Goal: Information Seeking & Learning: Learn about a topic

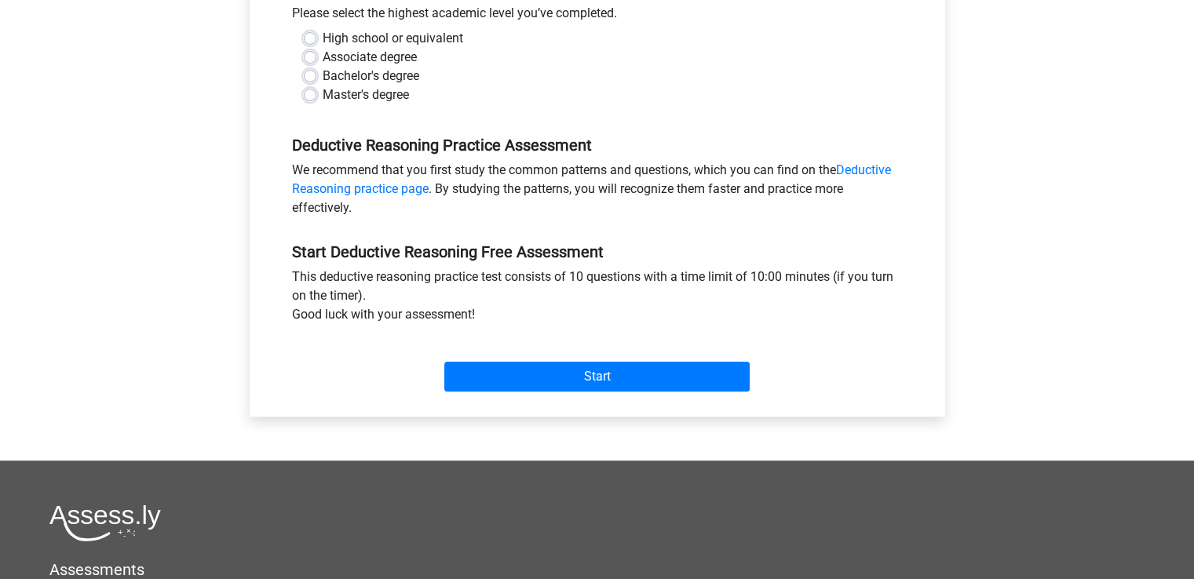
scroll to position [471, 0]
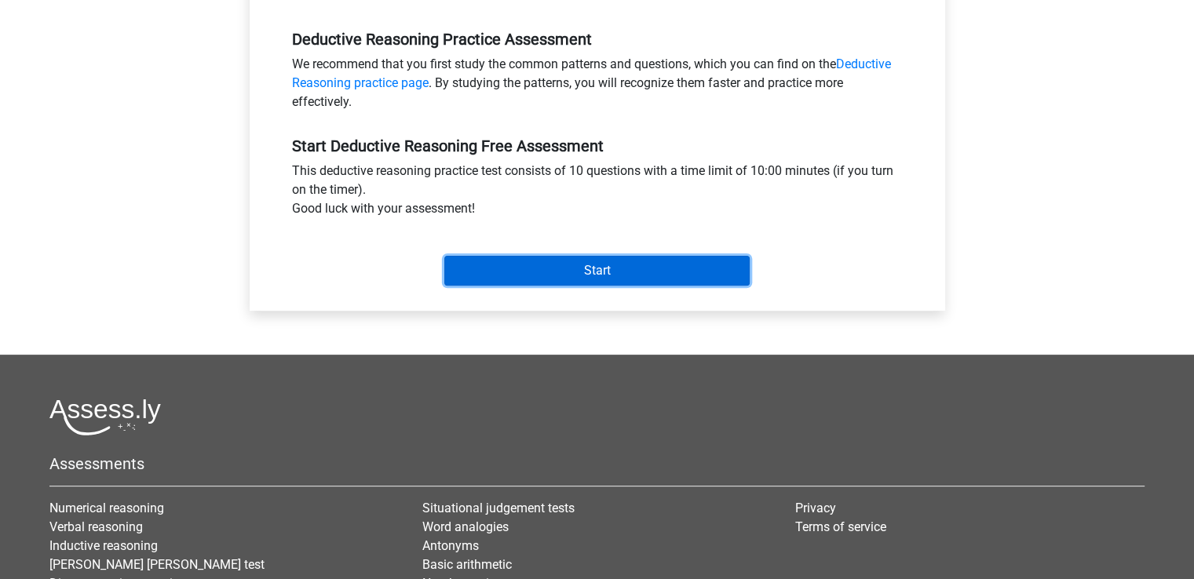
click at [603, 271] on input "Start" at bounding box center [596, 271] width 305 height 30
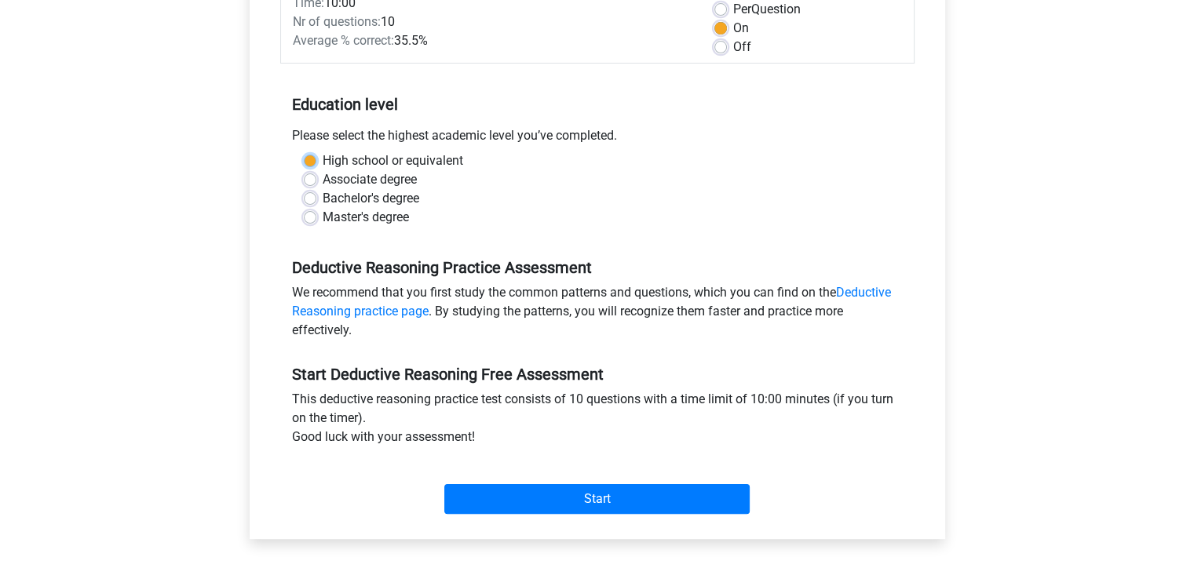
scroll to position [236, 0]
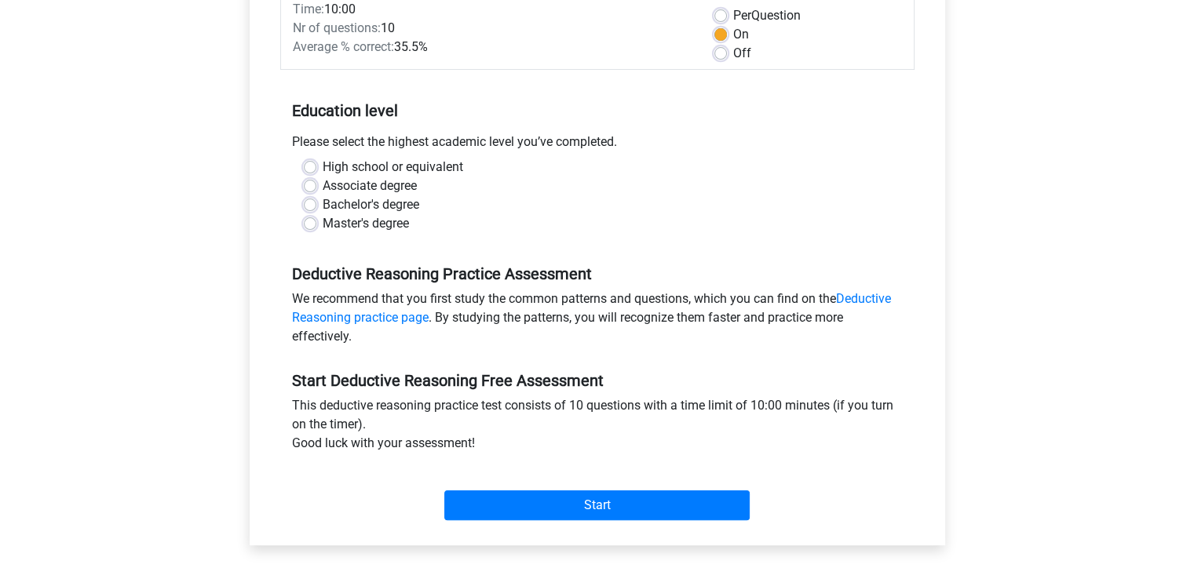
click at [355, 229] on label "Master's degree" at bounding box center [366, 223] width 86 height 19
click at [316, 229] on input "Master's degree" at bounding box center [310, 222] width 13 height 16
radio input "true"
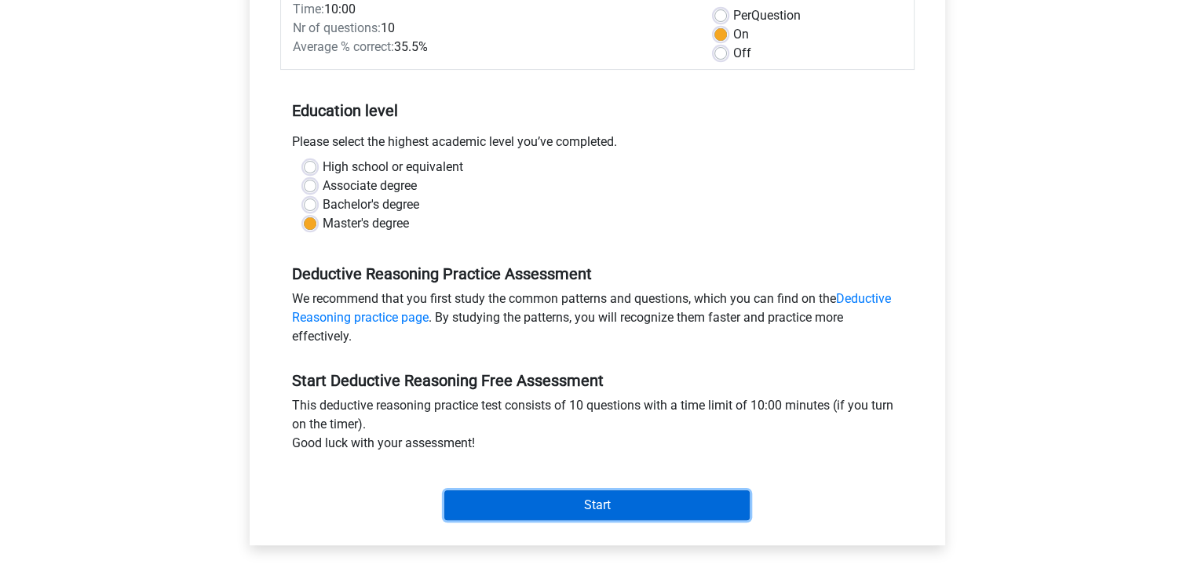
click at [506, 504] on input "Start" at bounding box center [596, 506] width 305 height 30
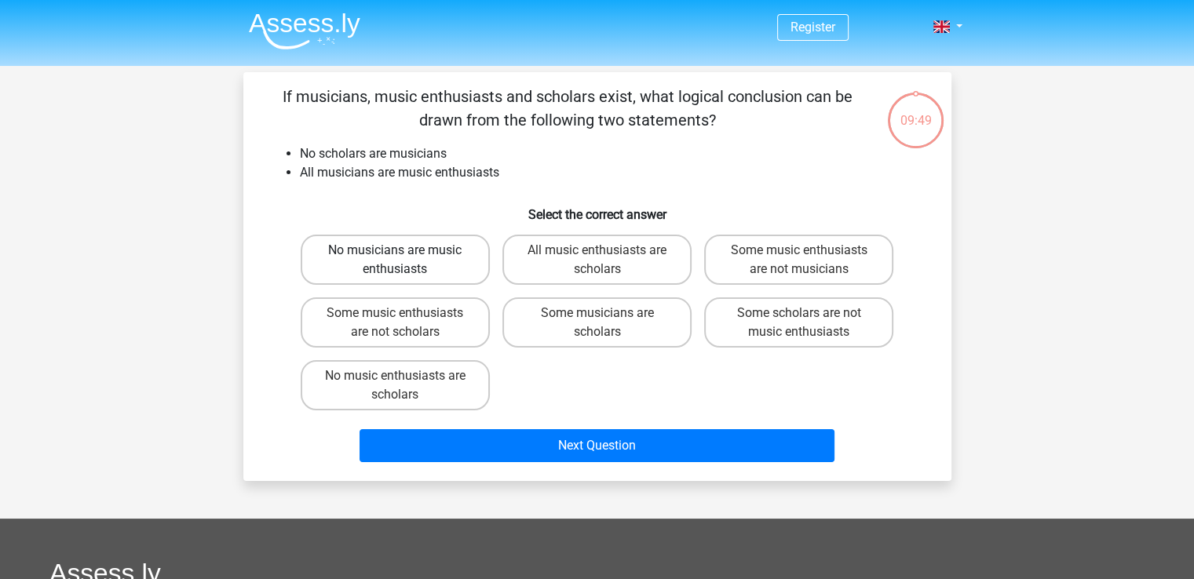
click at [446, 264] on label "No musicians are music enthusiasts" at bounding box center [395, 260] width 189 height 50
click at [405, 261] on input "No musicians are music enthusiasts" at bounding box center [400, 255] width 10 height 10
radio input "true"
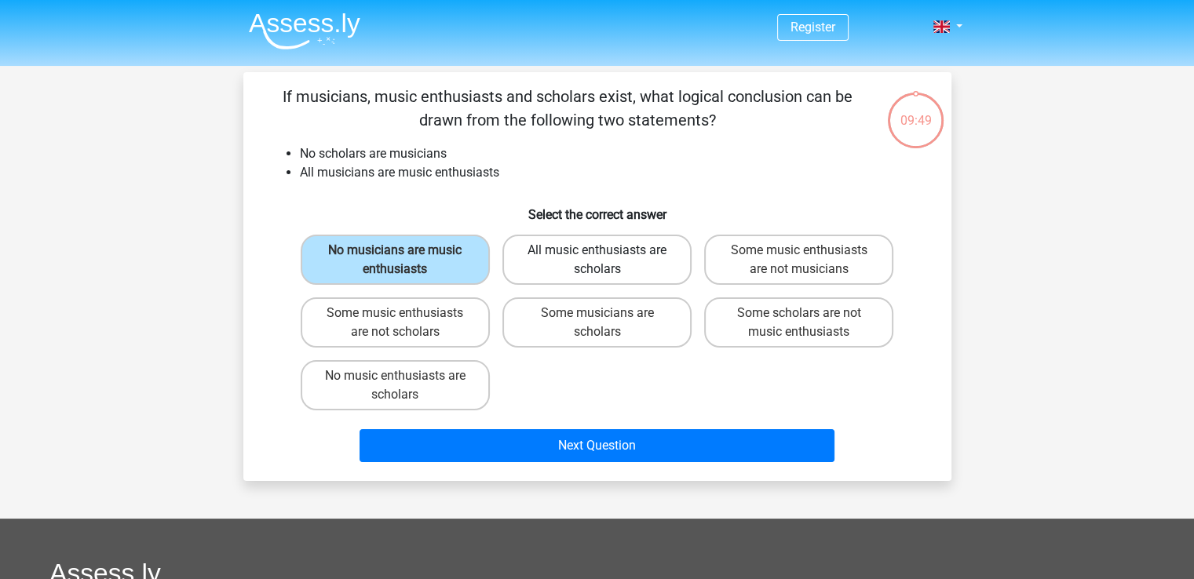
click at [687, 248] on label "All music enthusiasts are scholars" at bounding box center [596, 260] width 189 height 50
click at [607, 250] on input "All music enthusiasts are scholars" at bounding box center [602, 255] width 10 height 10
radio input "true"
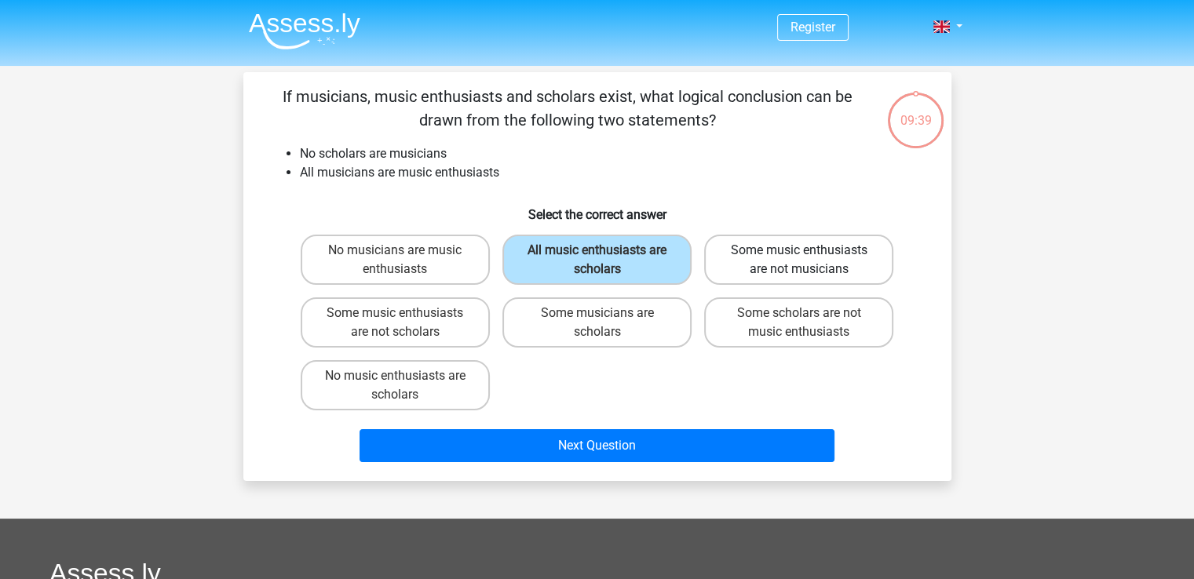
click at [860, 261] on label "Some music enthusiasts are not musicians" at bounding box center [798, 260] width 189 height 50
click at [809, 261] on input "Some music enthusiasts are not musicians" at bounding box center [804, 255] width 10 height 10
radio input "true"
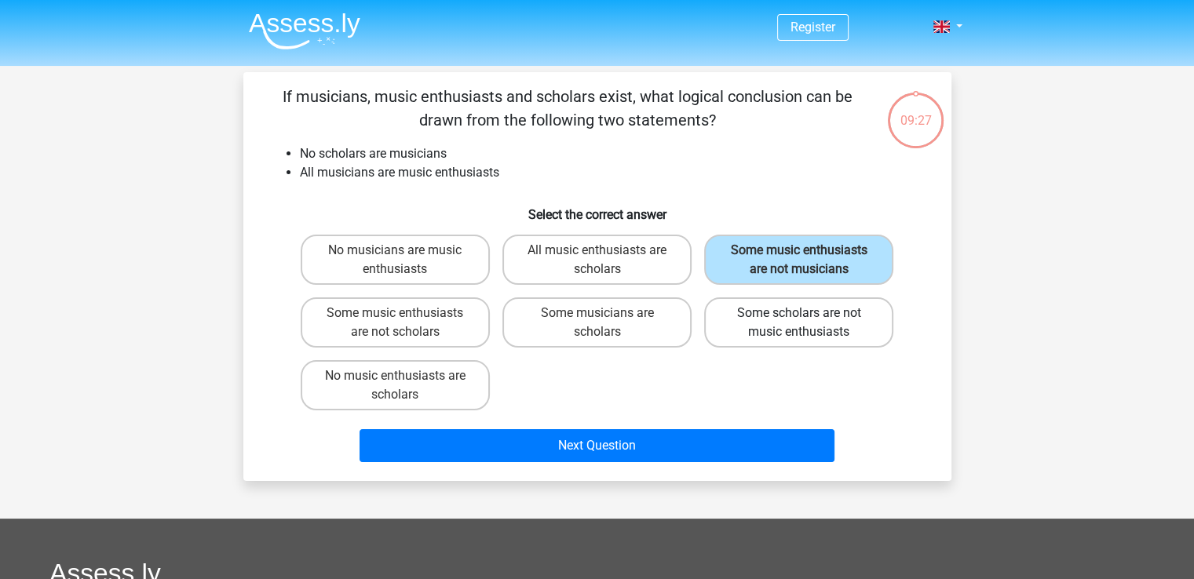
click at [807, 328] on label "Some scholars are not music enthusiasts" at bounding box center [798, 322] width 189 height 50
click at [807, 323] on input "Some scholars are not music enthusiasts" at bounding box center [804, 318] width 10 height 10
radio input "true"
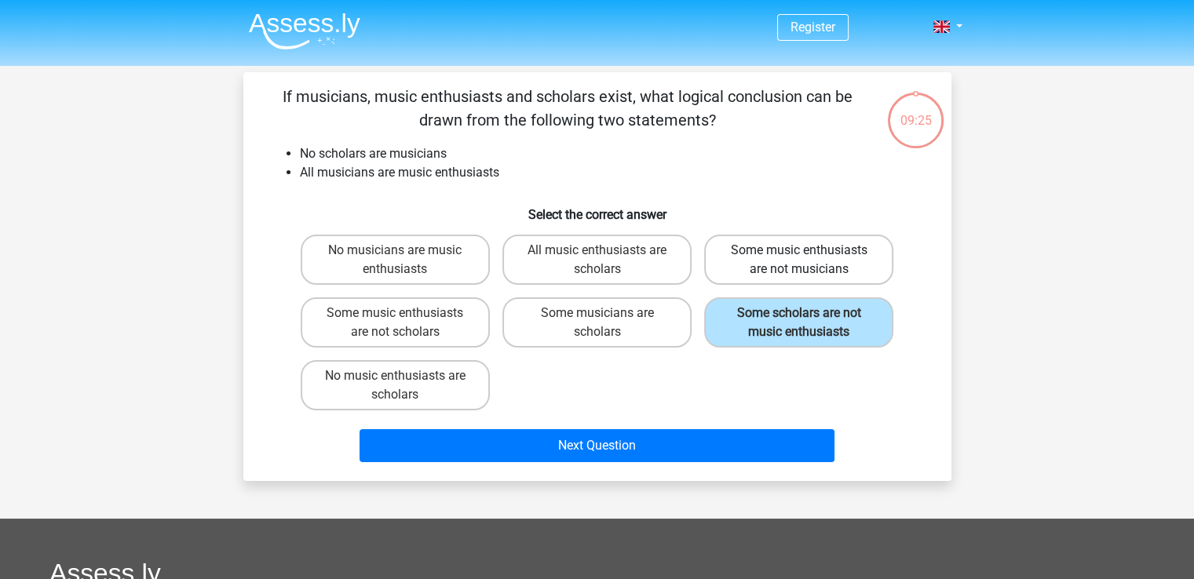
click at [770, 265] on label "Some music enthusiasts are not musicians" at bounding box center [798, 260] width 189 height 50
click at [799, 261] on input "Some music enthusiasts are not musicians" at bounding box center [804, 255] width 10 height 10
radio input "true"
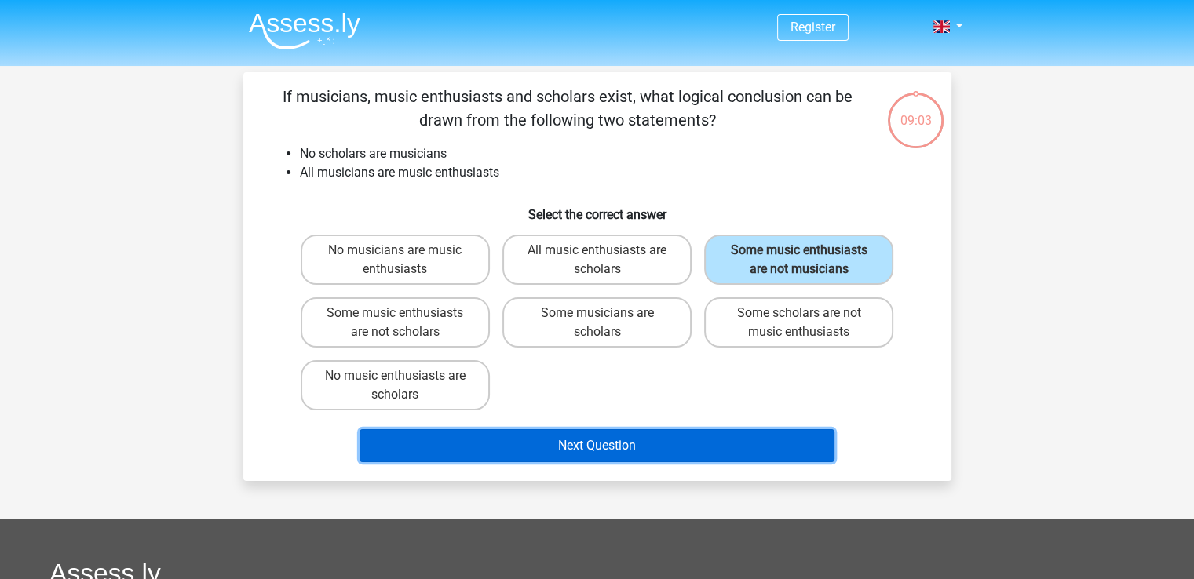
click at [681, 437] on button "Next Question" at bounding box center [597, 445] width 475 height 33
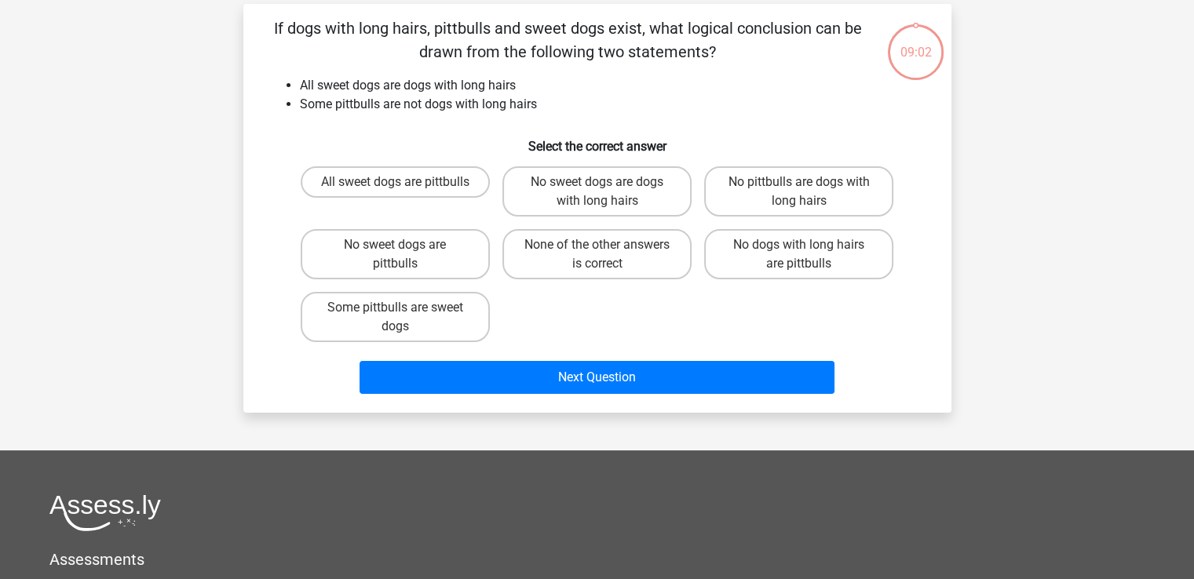
scroll to position [72, 0]
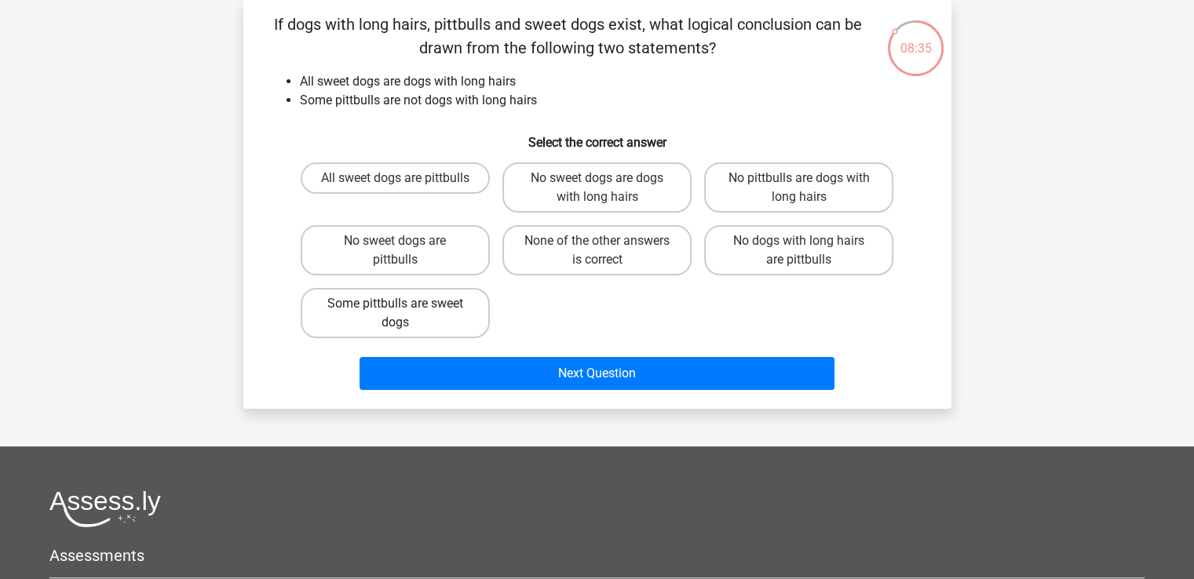
click at [427, 308] on label "Some pittbulls are sweet dogs" at bounding box center [395, 313] width 189 height 50
click at [405, 308] on input "Some pittbulls are sweet dogs" at bounding box center [400, 309] width 10 height 10
radio input "true"
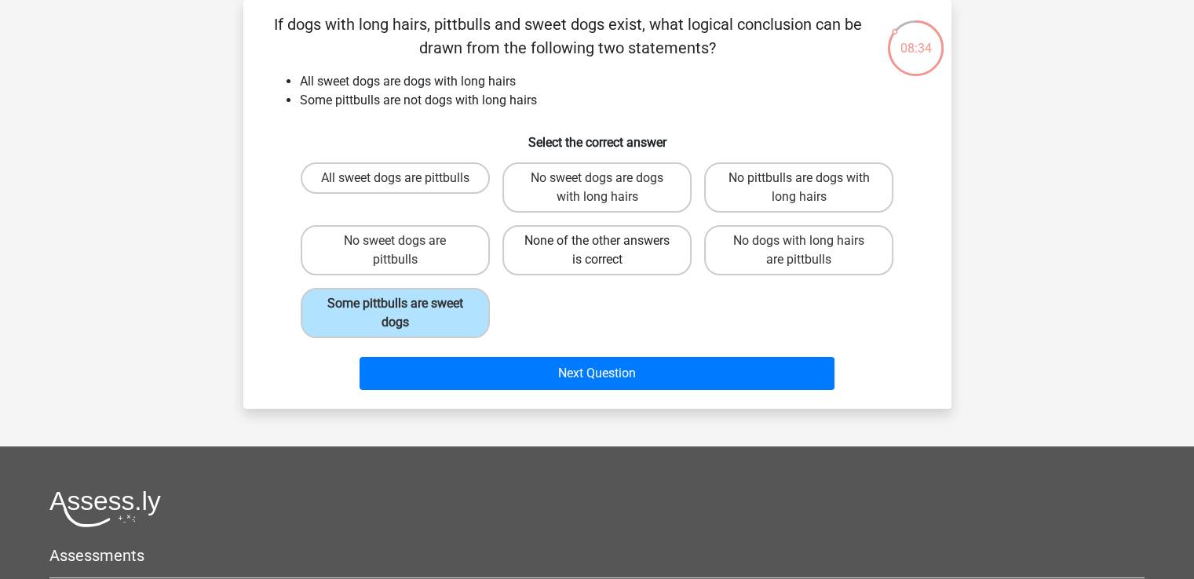
click at [588, 243] on label "None of the other answers is correct" at bounding box center [596, 250] width 189 height 50
click at [597, 243] on input "None of the other answers is correct" at bounding box center [602, 246] width 10 height 10
radio input "true"
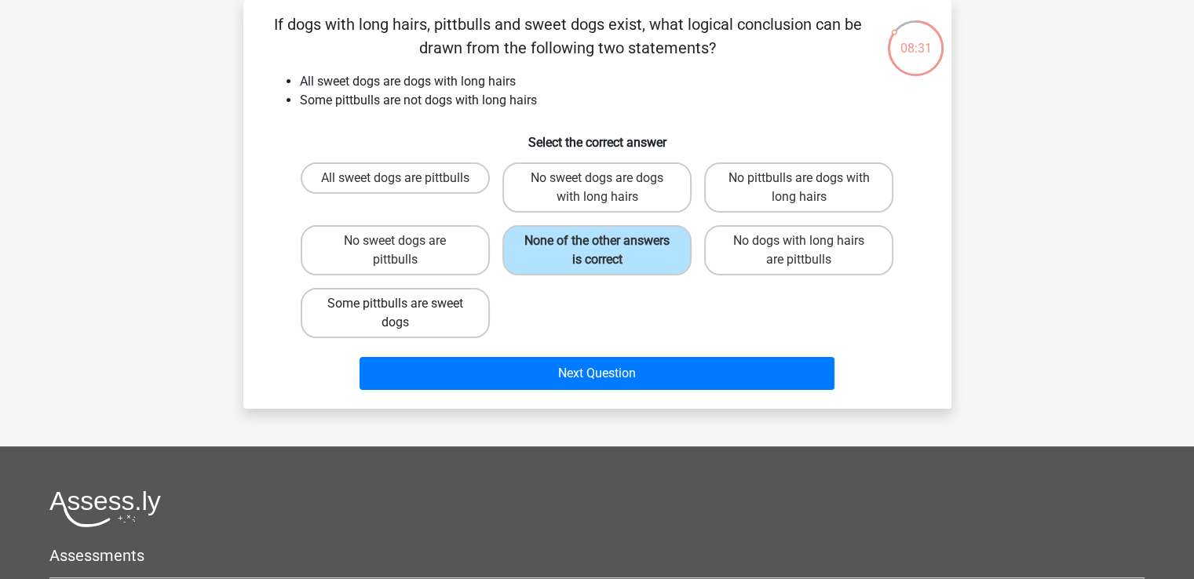
click at [438, 313] on label "Some pittbulls are sweet dogs" at bounding box center [395, 313] width 189 height 50
click at [405, 313] on input "Some pittbulls are sweet dogs" at bounding box center [400, 309] width 10 height 10
radio input "true"
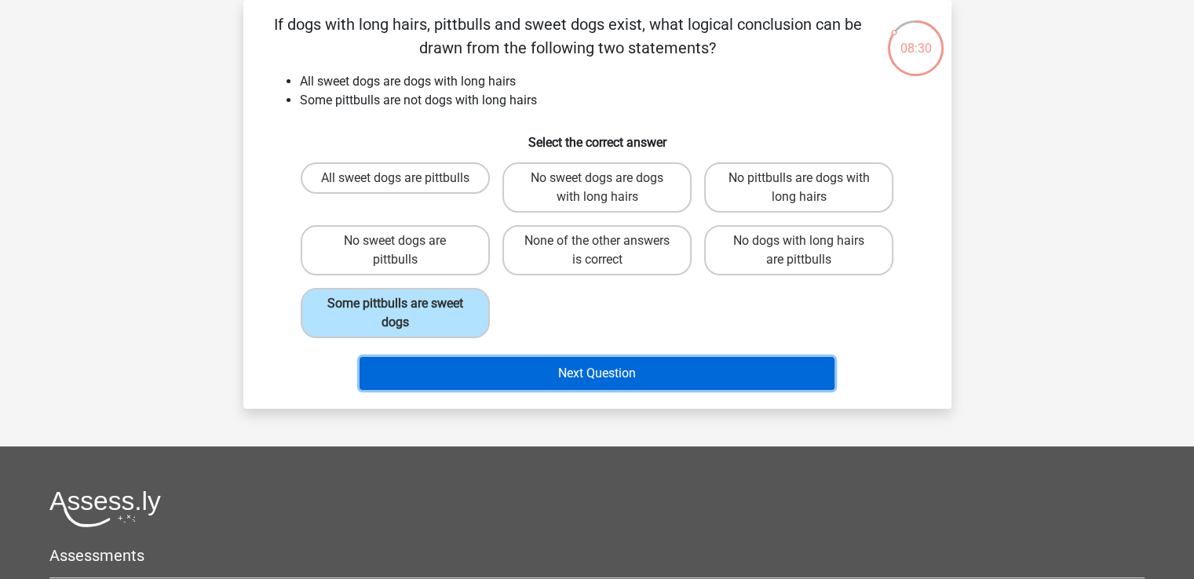
click at [513, 377] on button "Next Question" at bounding box center [597, 373] width 475 height 33
